Goal: Information Seeking & Learning: Understand process/instructions

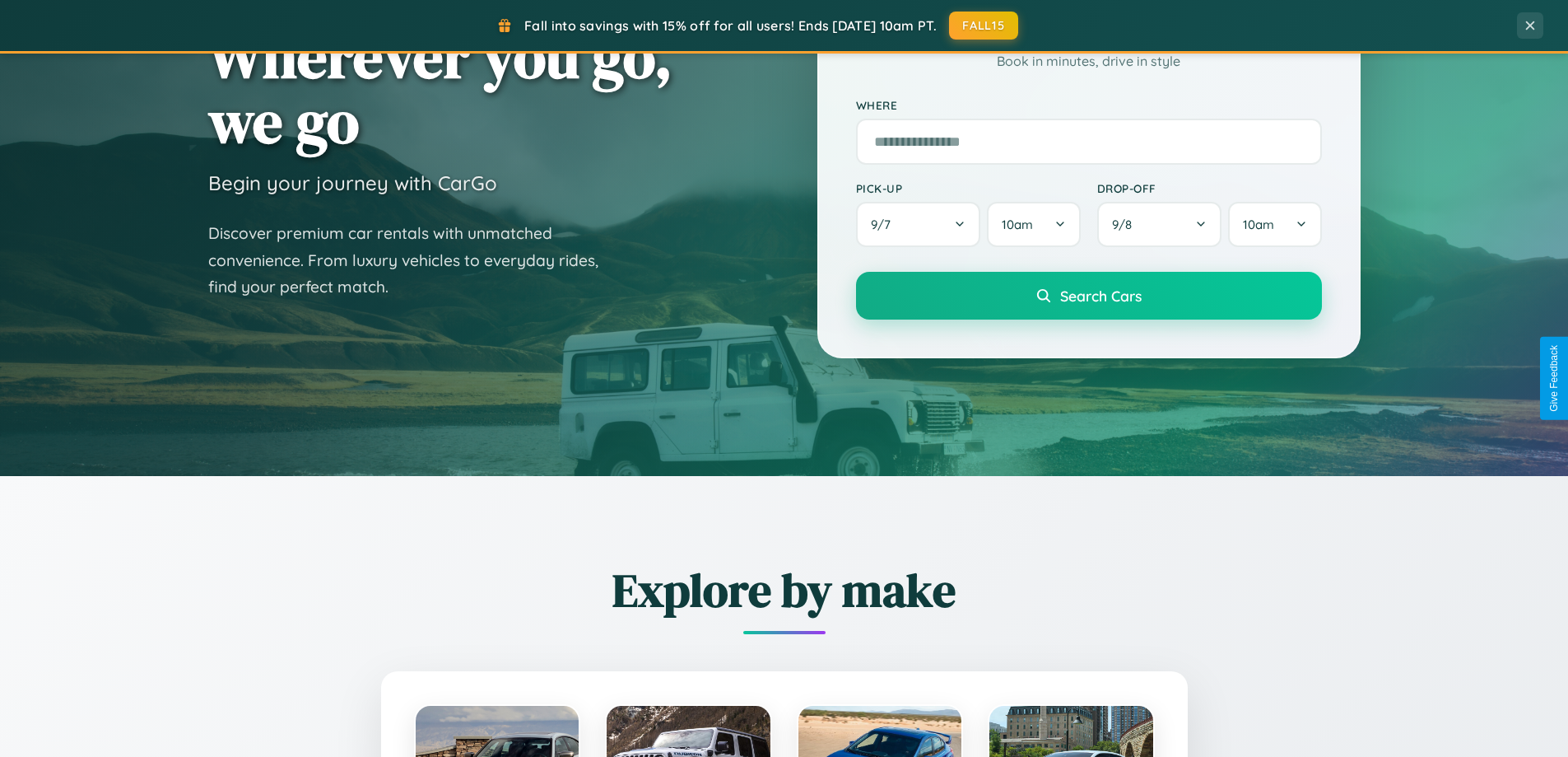
scroll to position [710, 0]
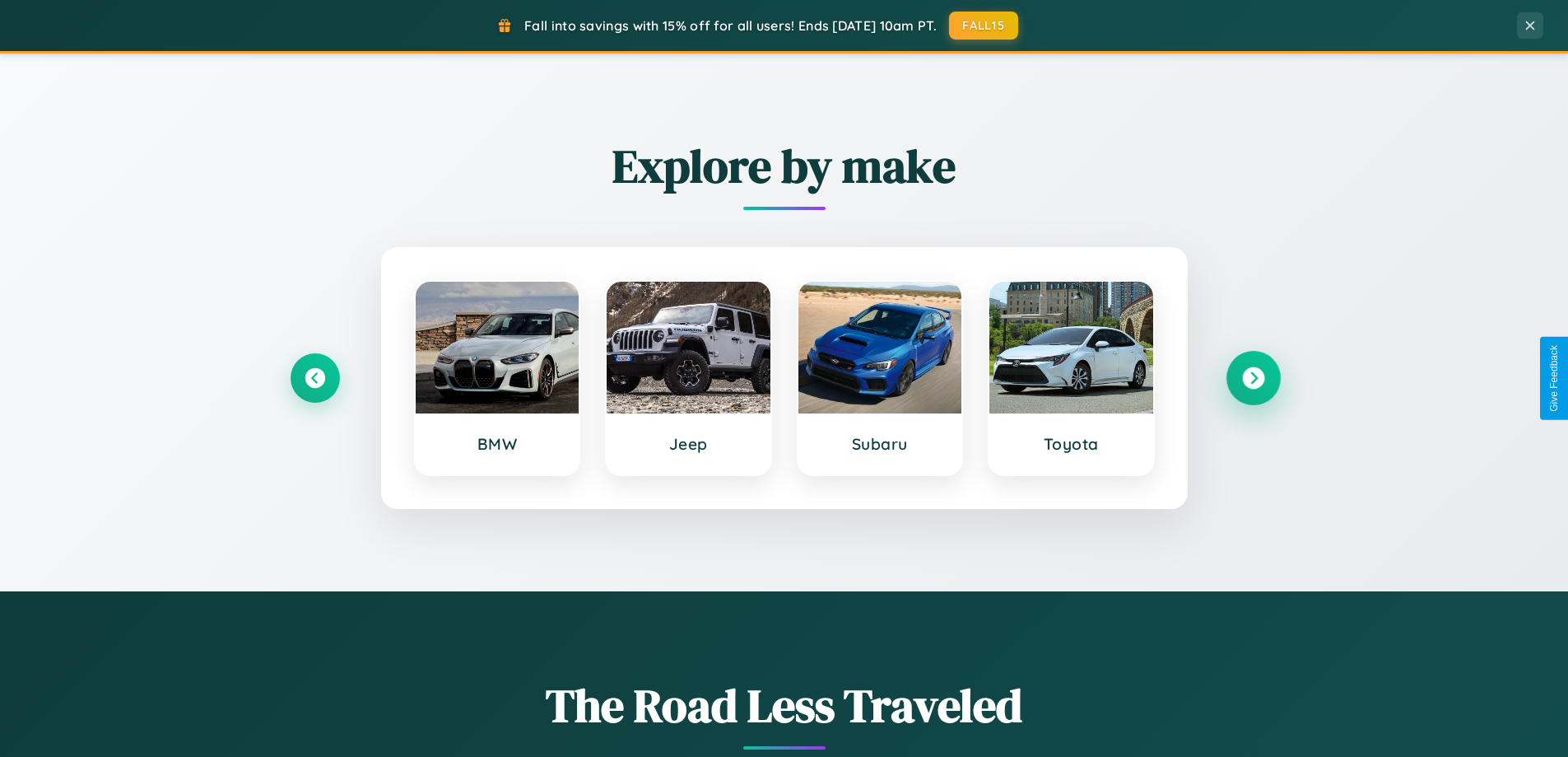
click at [1253, 378] on icon at bounding box center [1253, 378] width 23 height 23
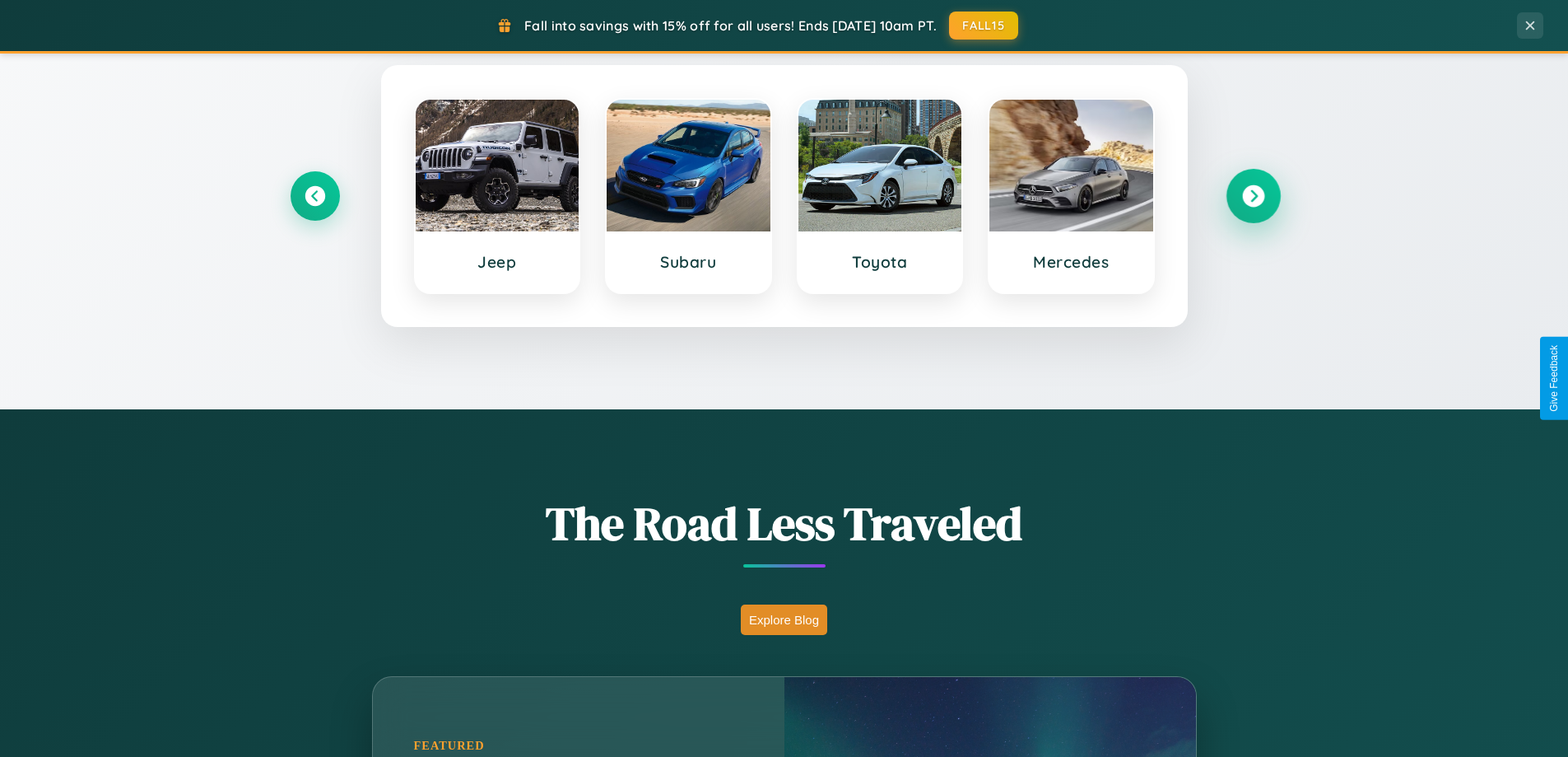
scroll to position [2646, 0]
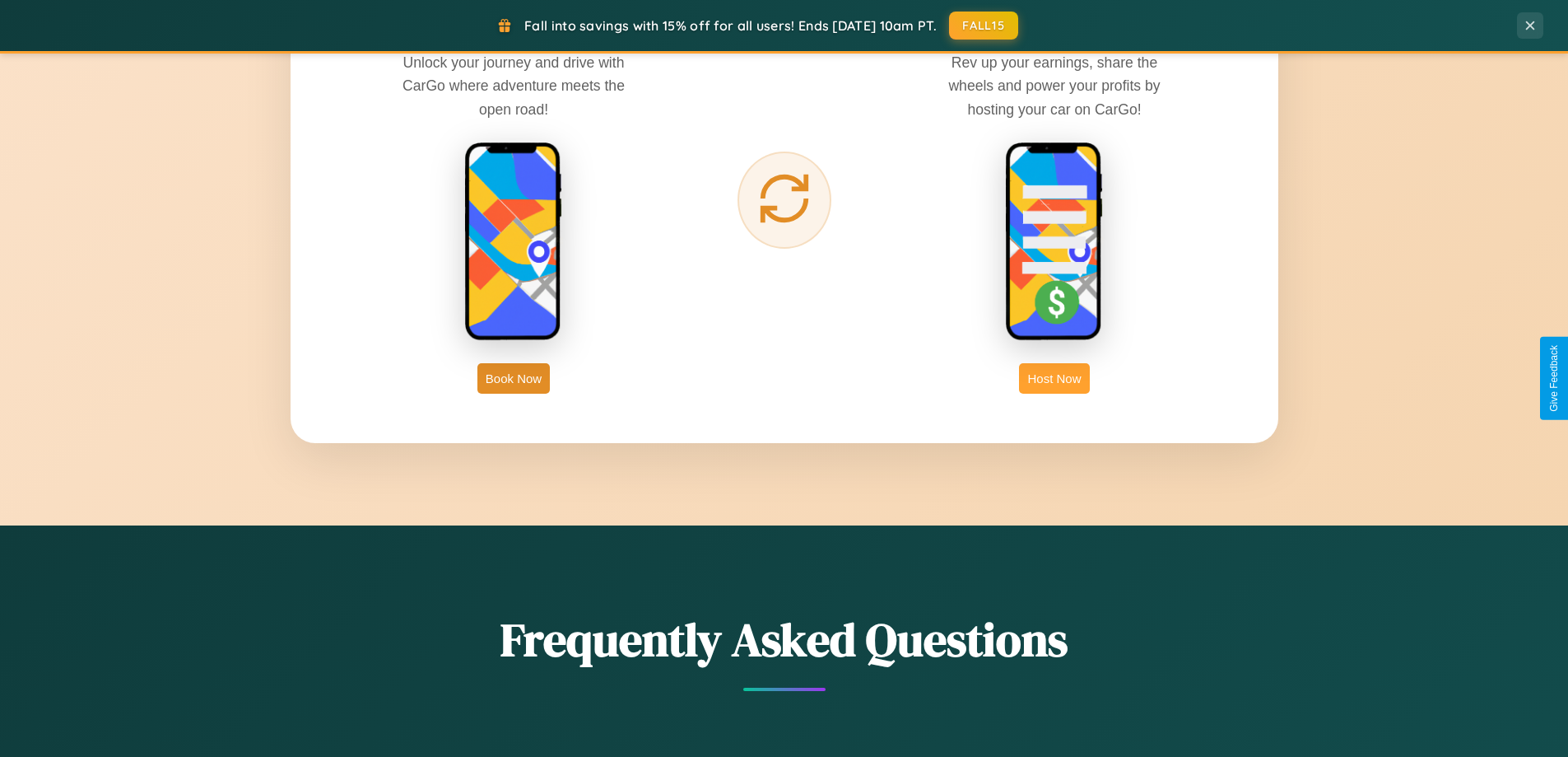
click at [1054, 378] on button "Host Now" at bounding box center [1054, 378] width 70 height 30
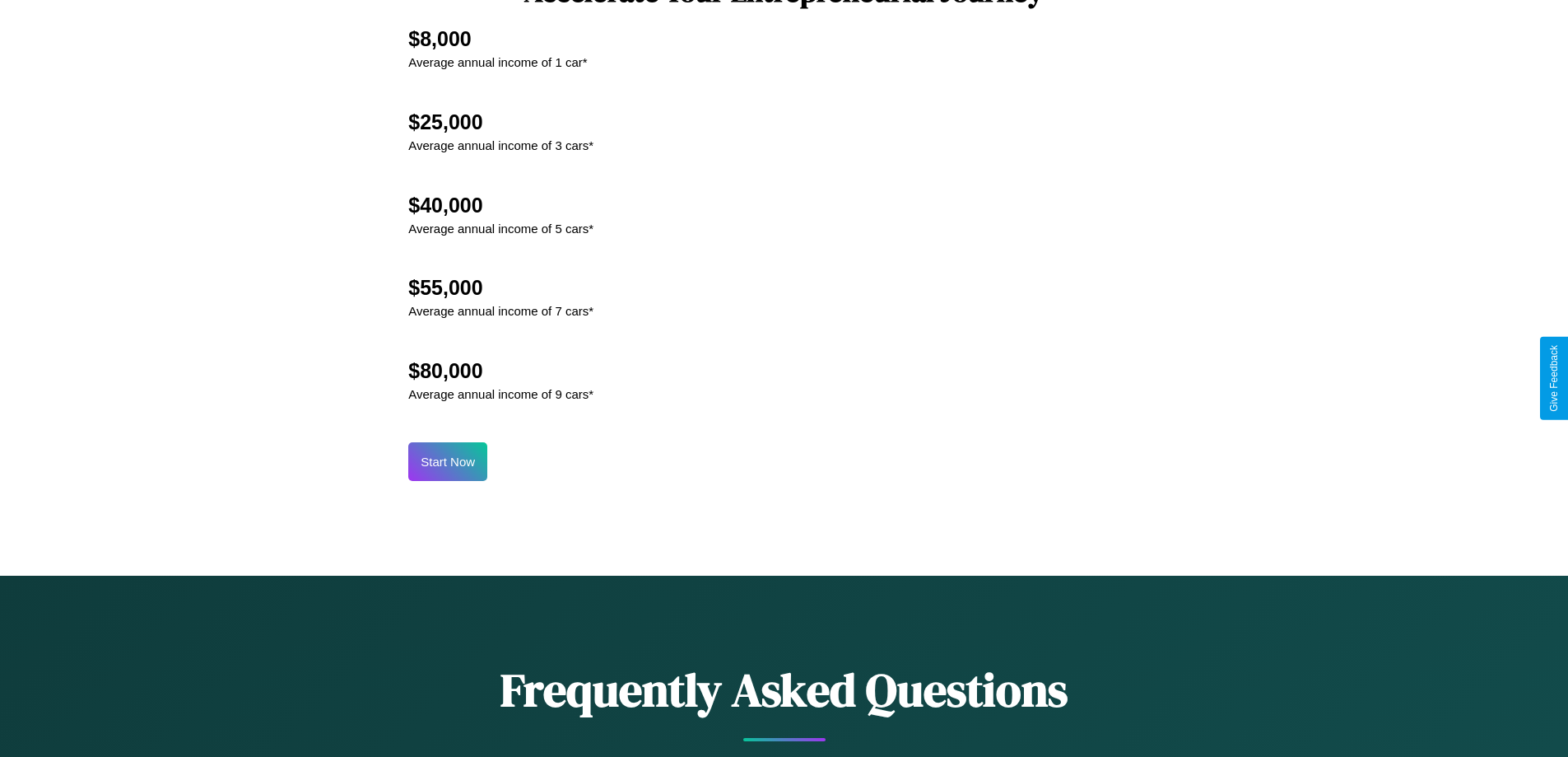
scroll to position [2226, 0]
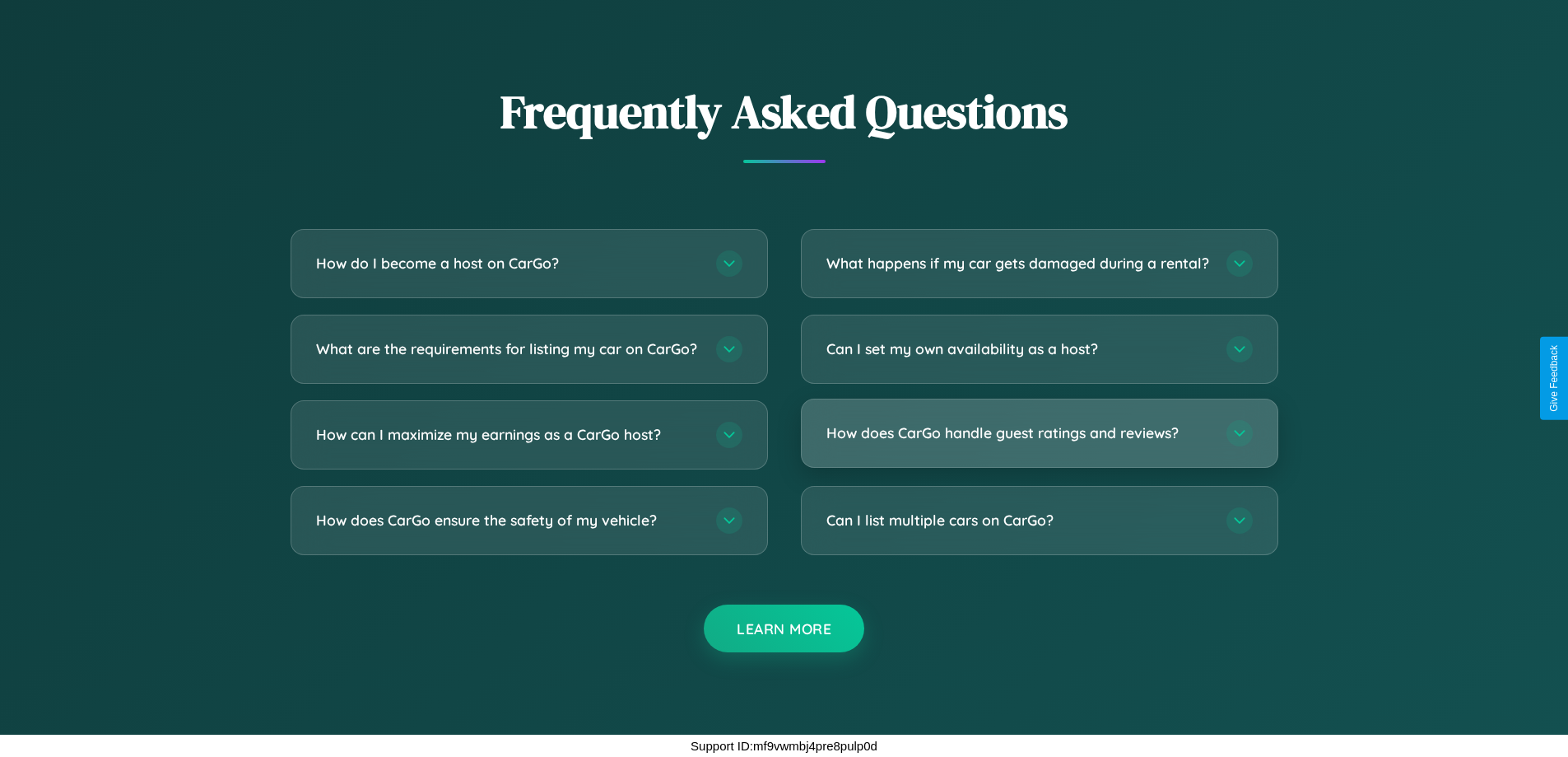
click at [1039, 433] on h3 "How does CarGo handle guest ratings and reviews?" at bounding box center [1018, 432] width 383 height 21
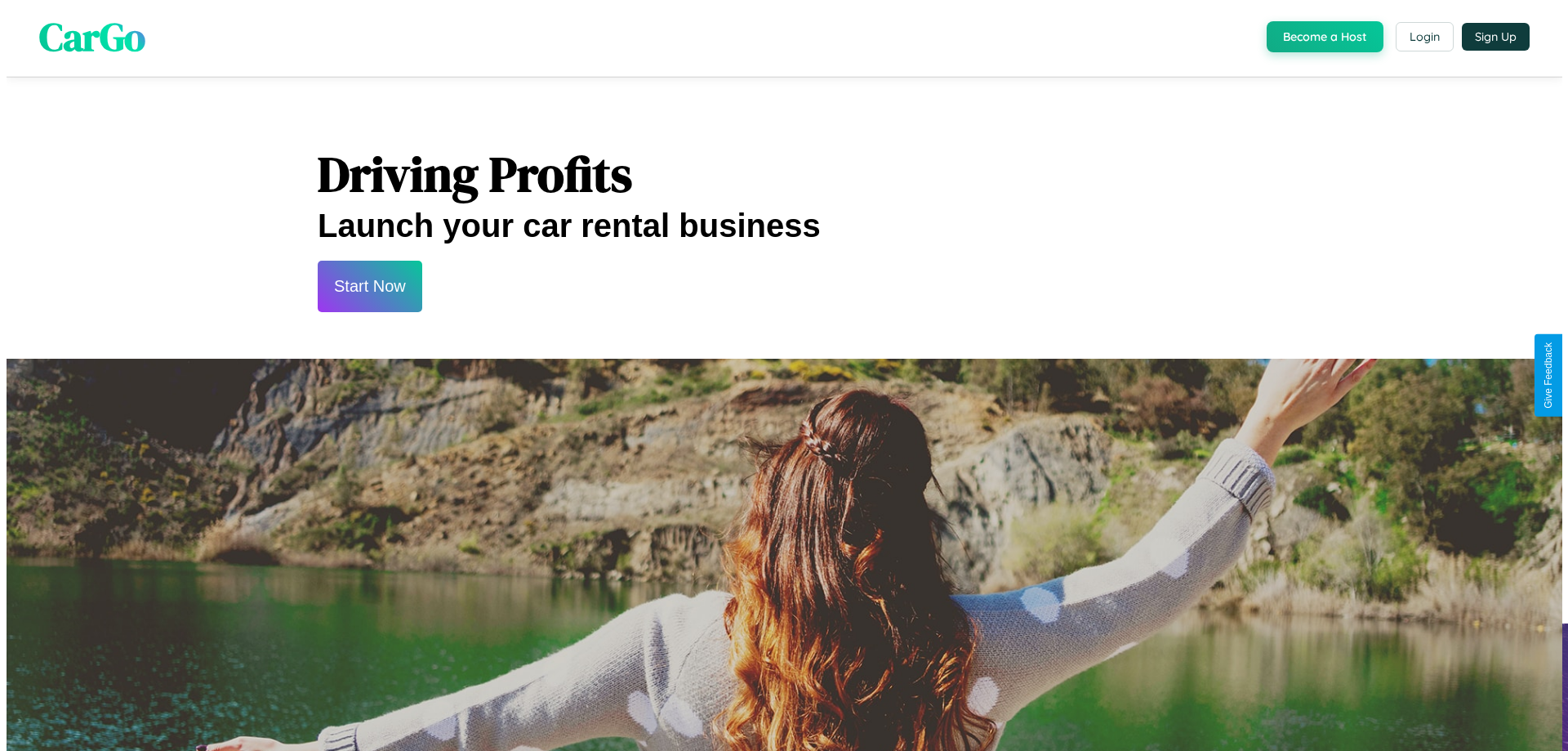
scroll to position [0, 0]
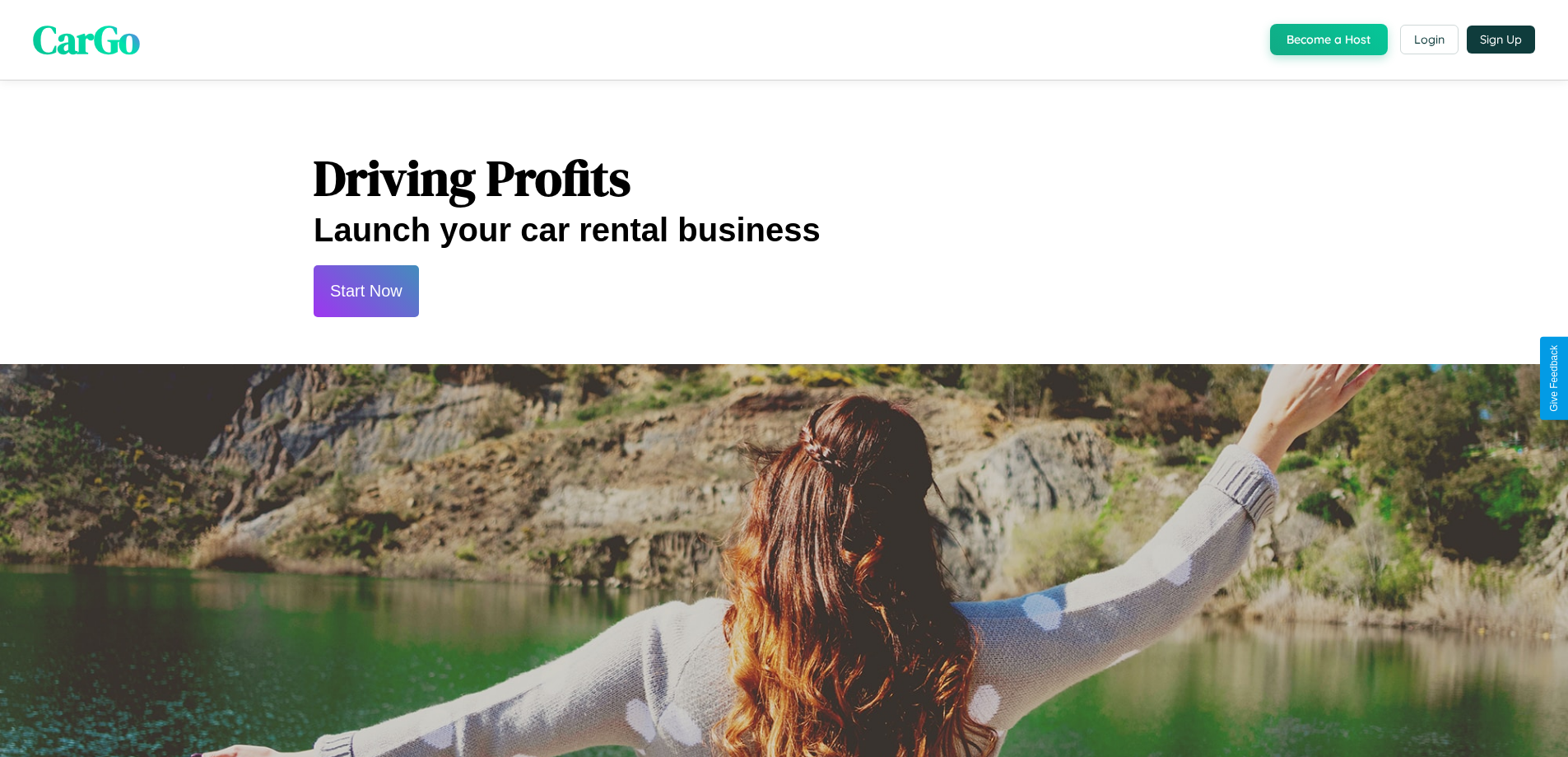
click at [365, 291] on button "Start Now" at bounding box center [366, 291] width 106 height 52
